Goal: Transaction & Acquisition: Purchase product/service

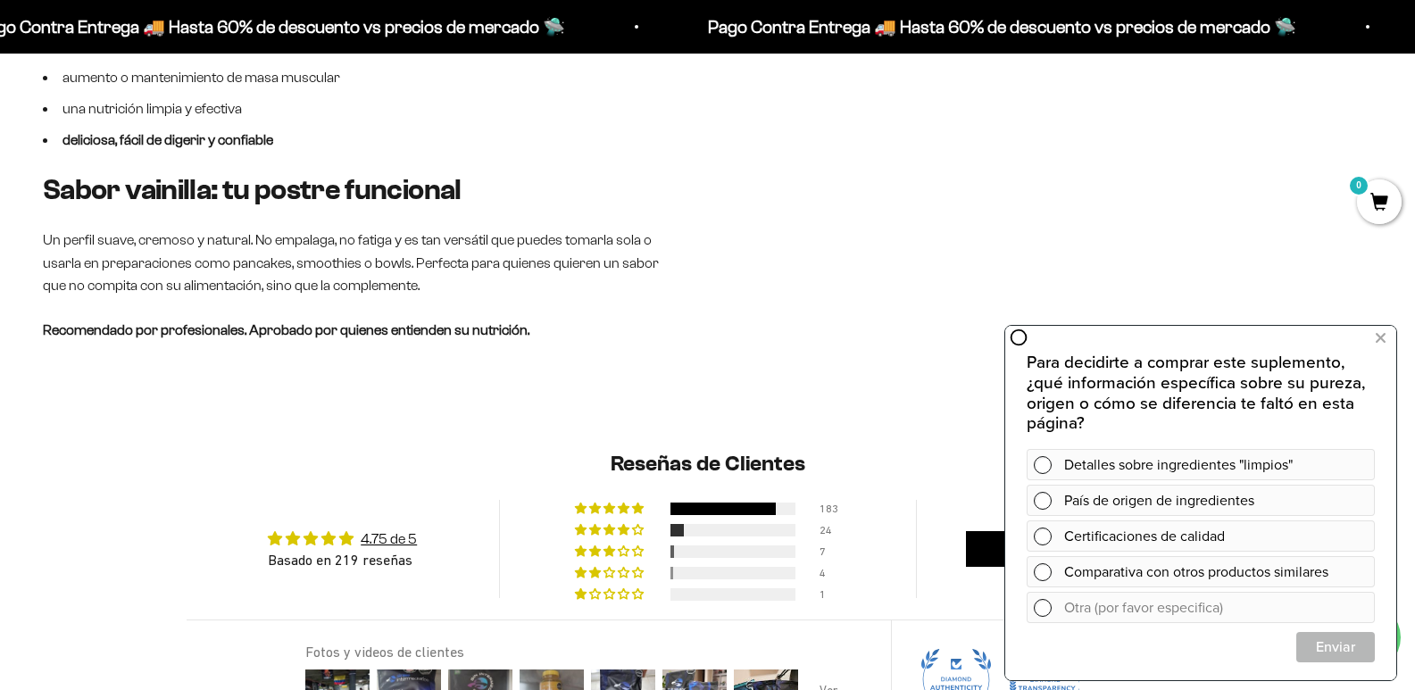
scroll to position [1339, 0]
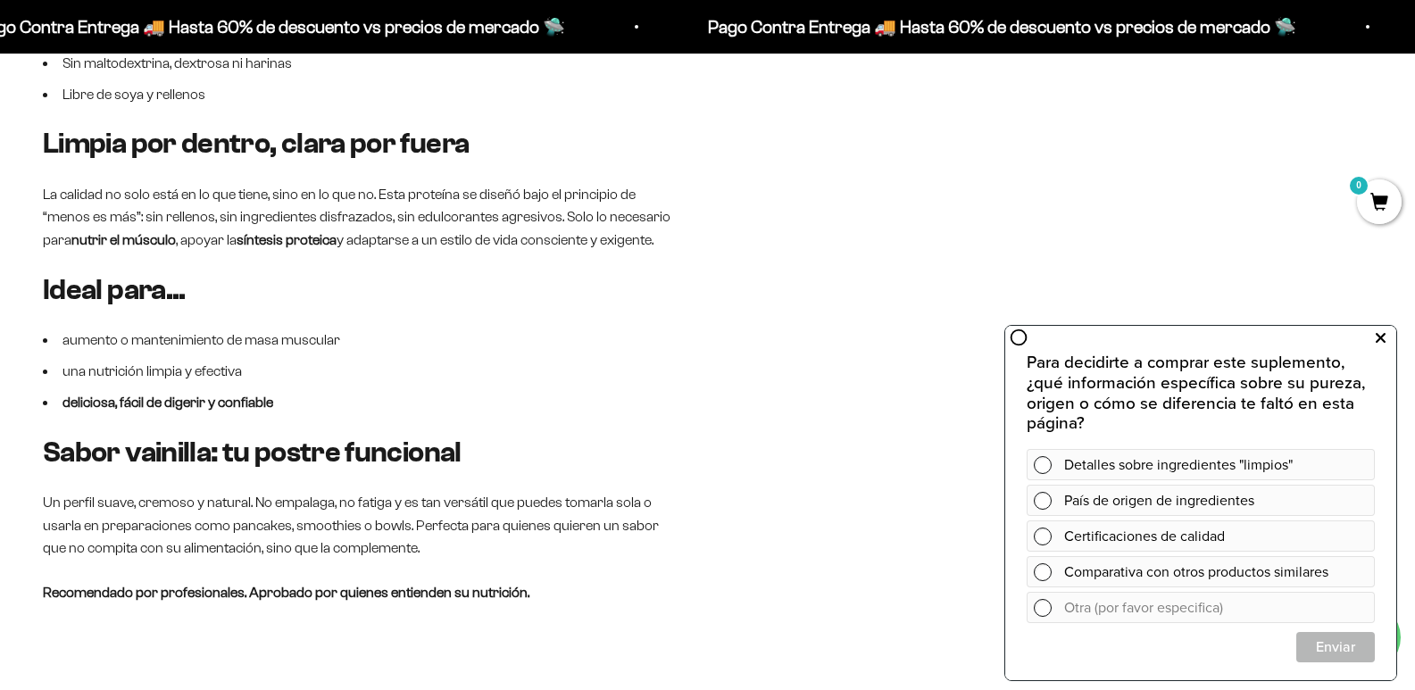
click at [1379, 340] on icon at bounding box center [1381, 338] width 10 height 23
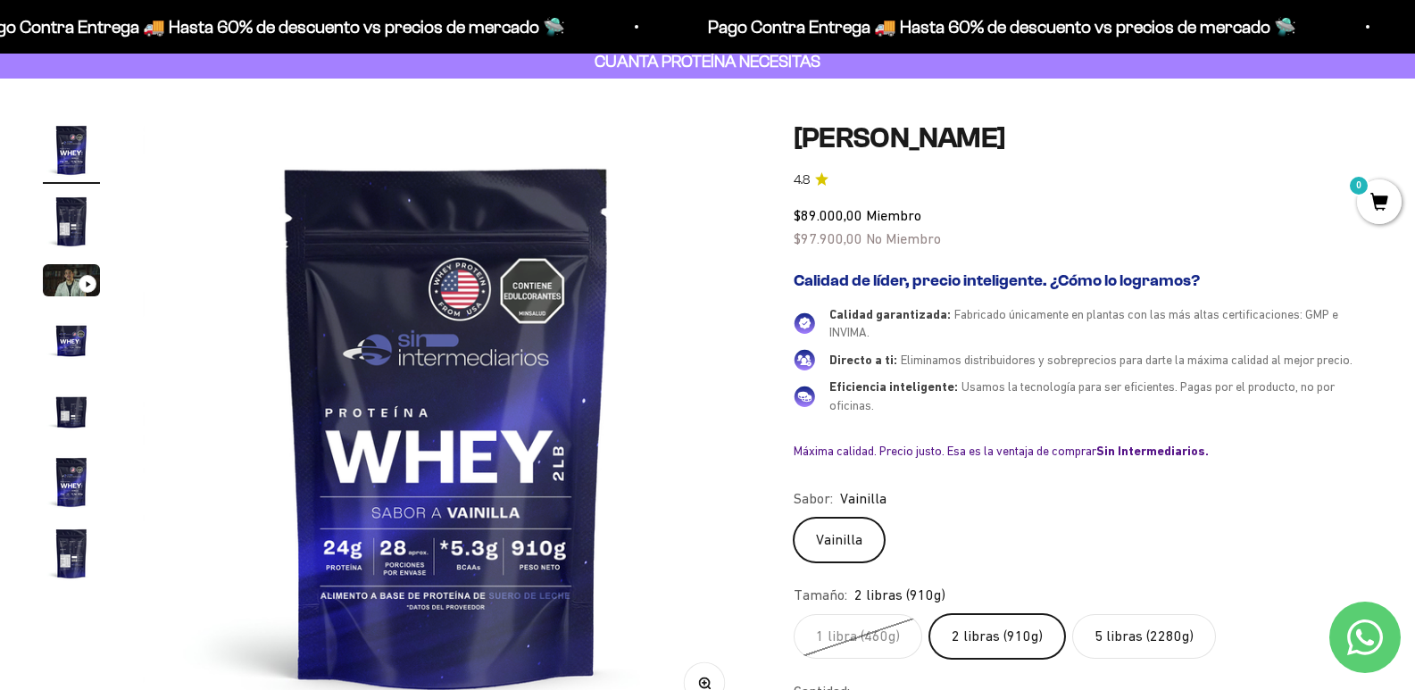
scroll to position [0, 0]
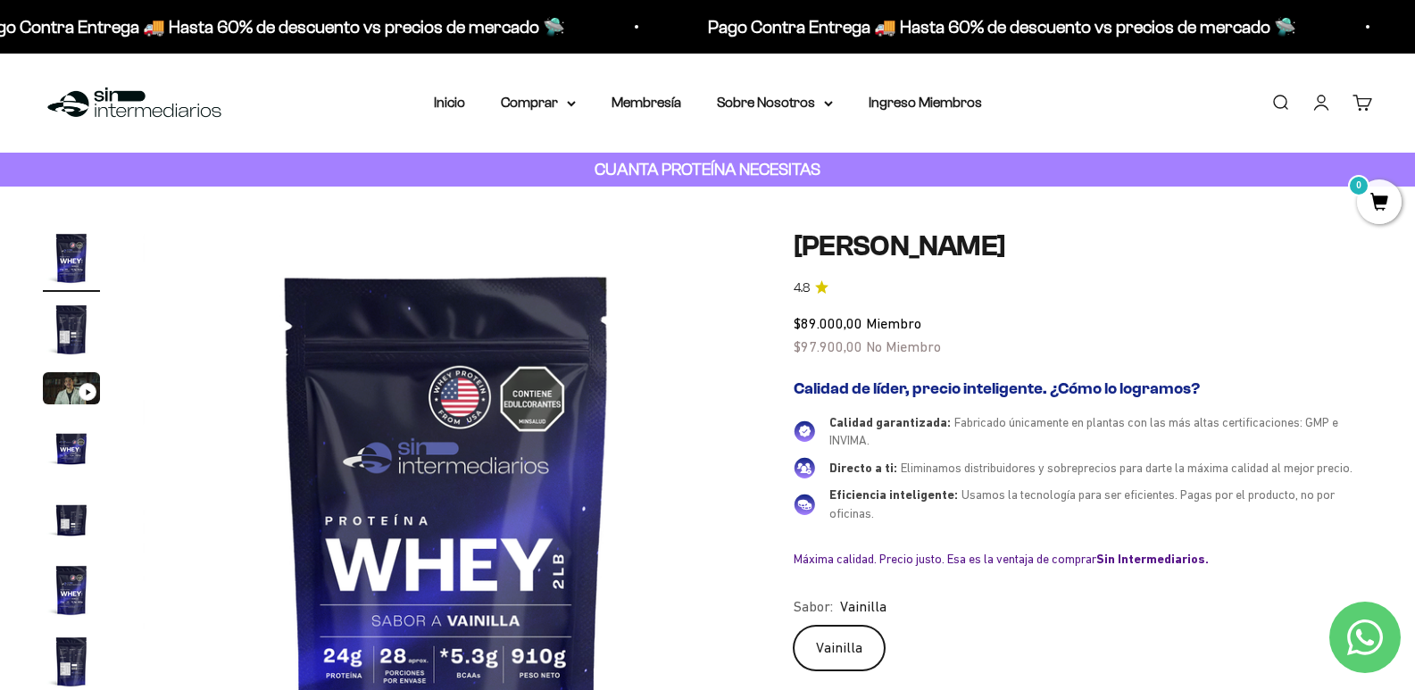
click at [71, 341] on img "Ir al artículo 2" at bounding box center [71, 329] width 57 height 57
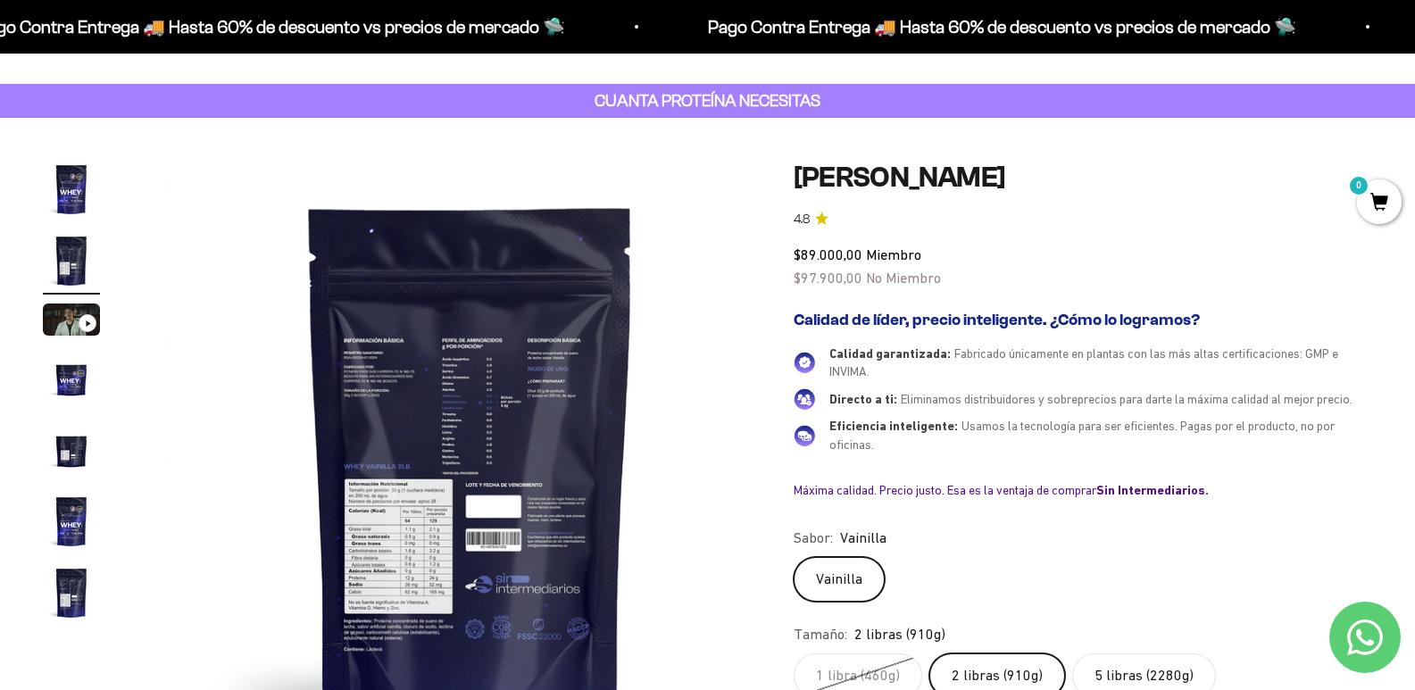
scroll to position [179, 0]
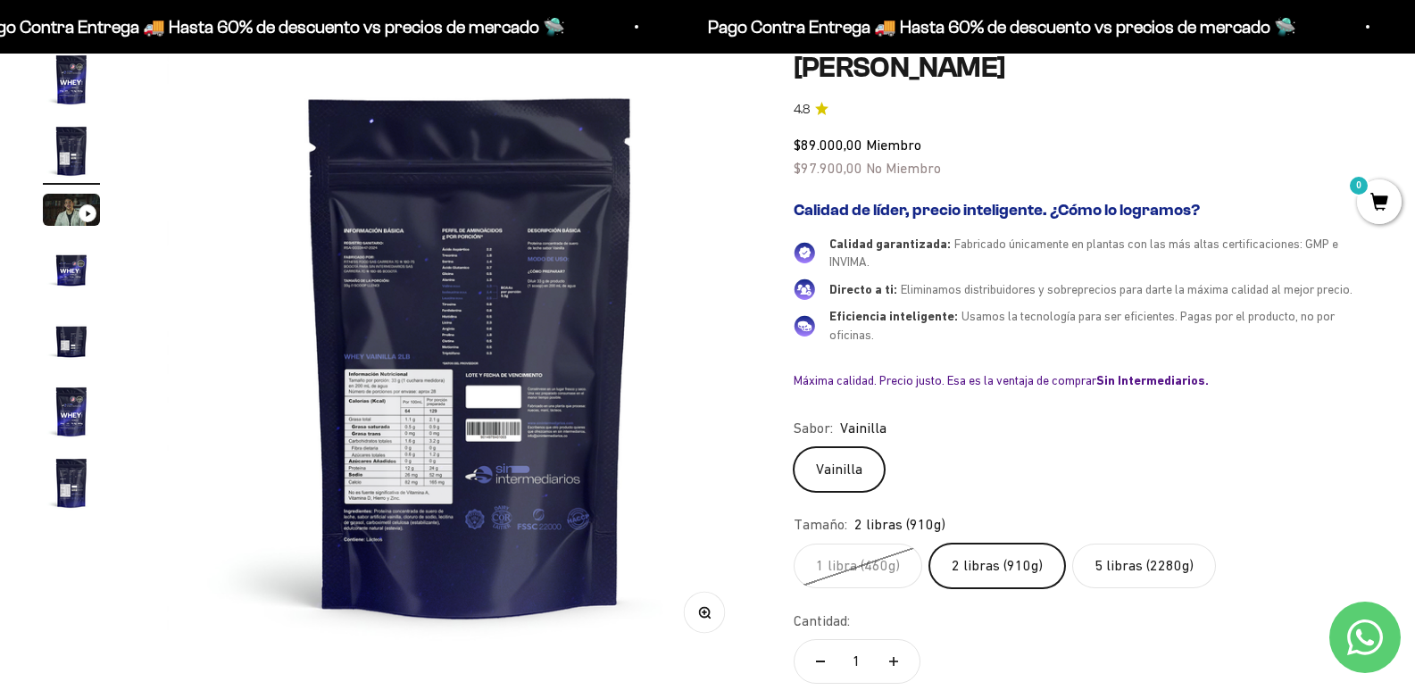
click at [434, 464] on img at bounding box center [471, 355] width 608 height 608
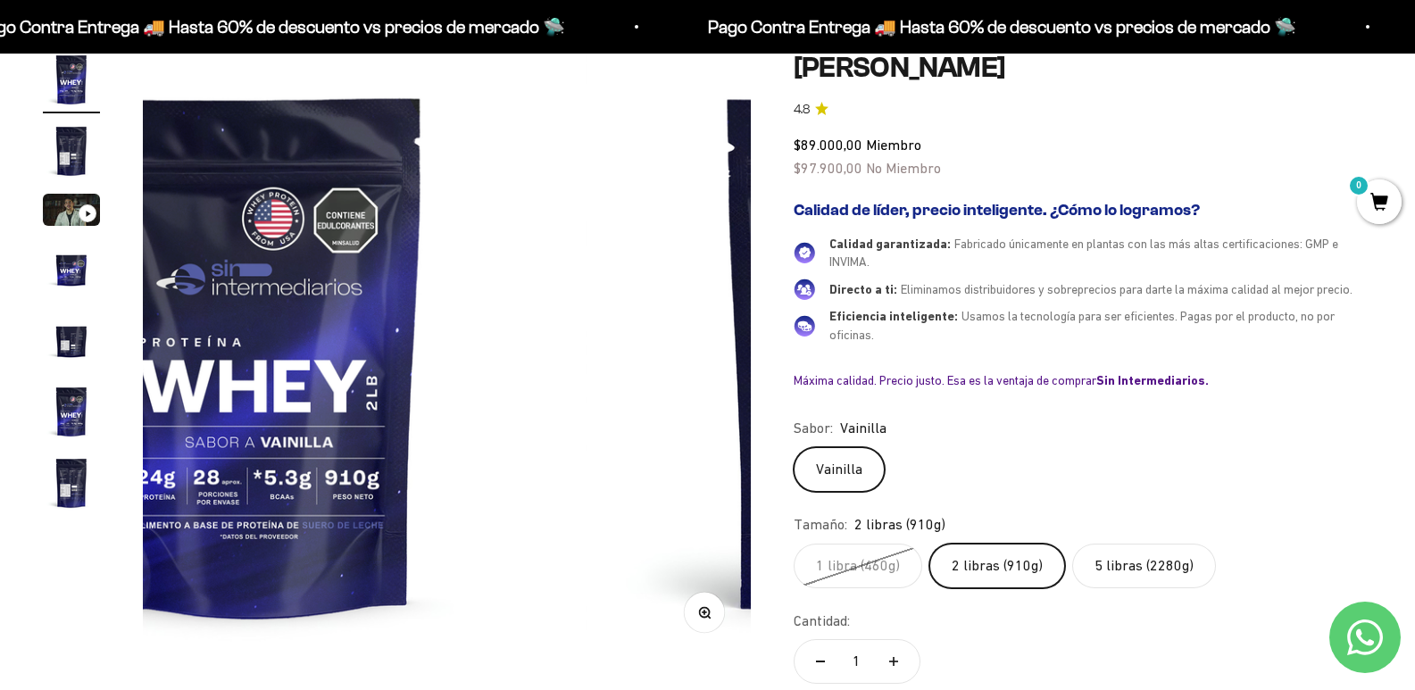
scroll to position [0, 0]
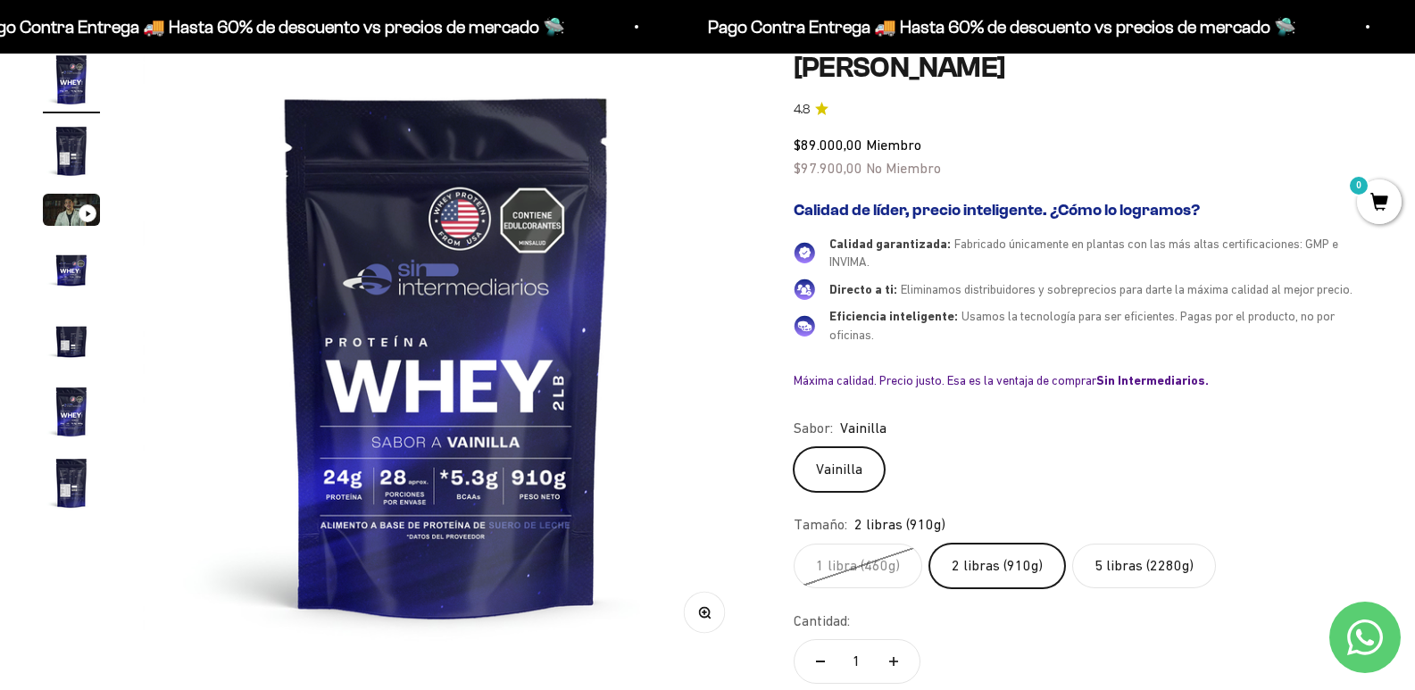
click at [438, 464] on img at bounding box center [447, 355] width 608 height 608
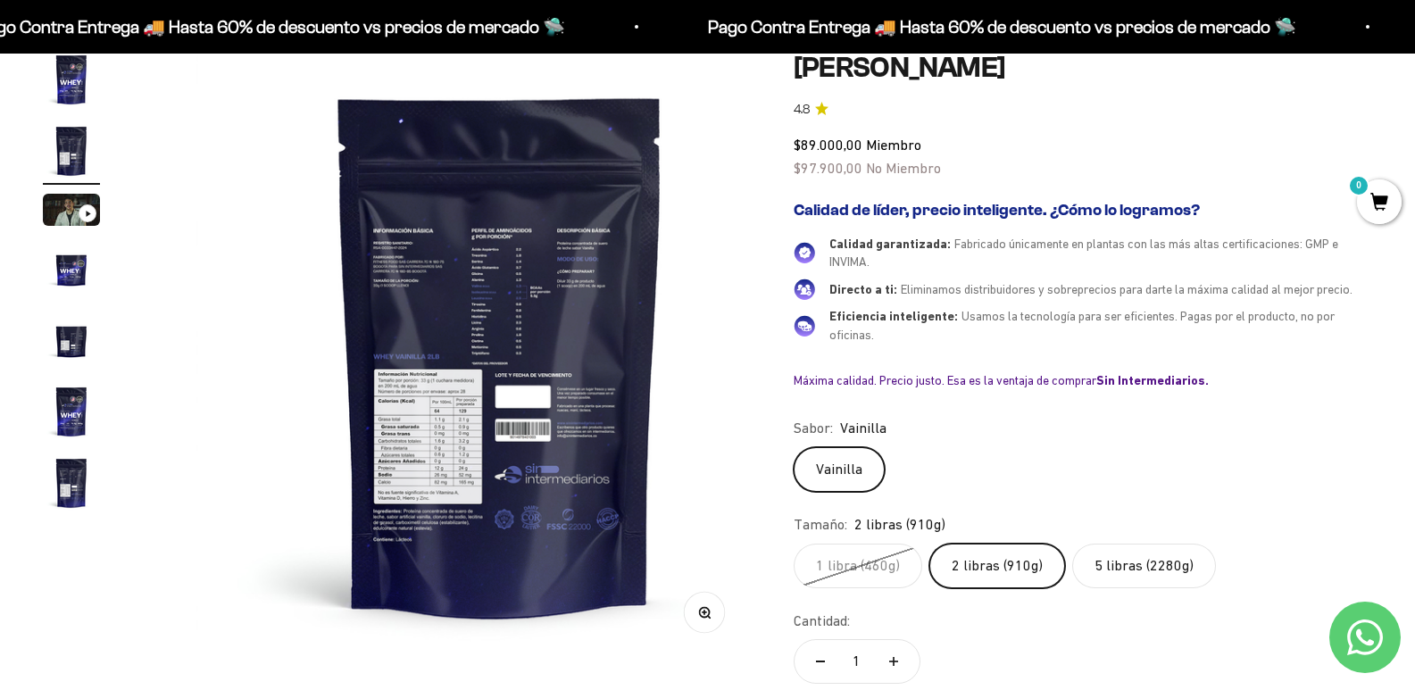
scroll to position [0, 605]
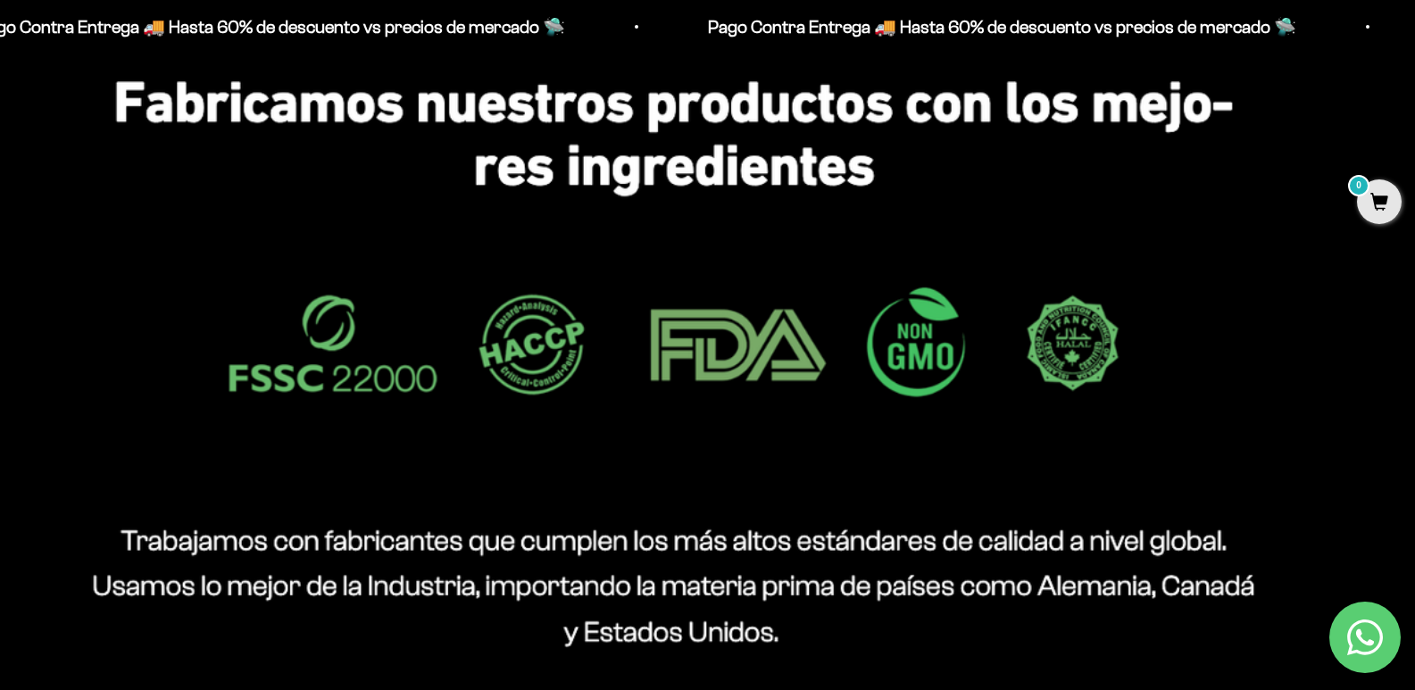
scroll to position [1376, 0]
